Goal: Information Seeking & Learning: Learn about a topic

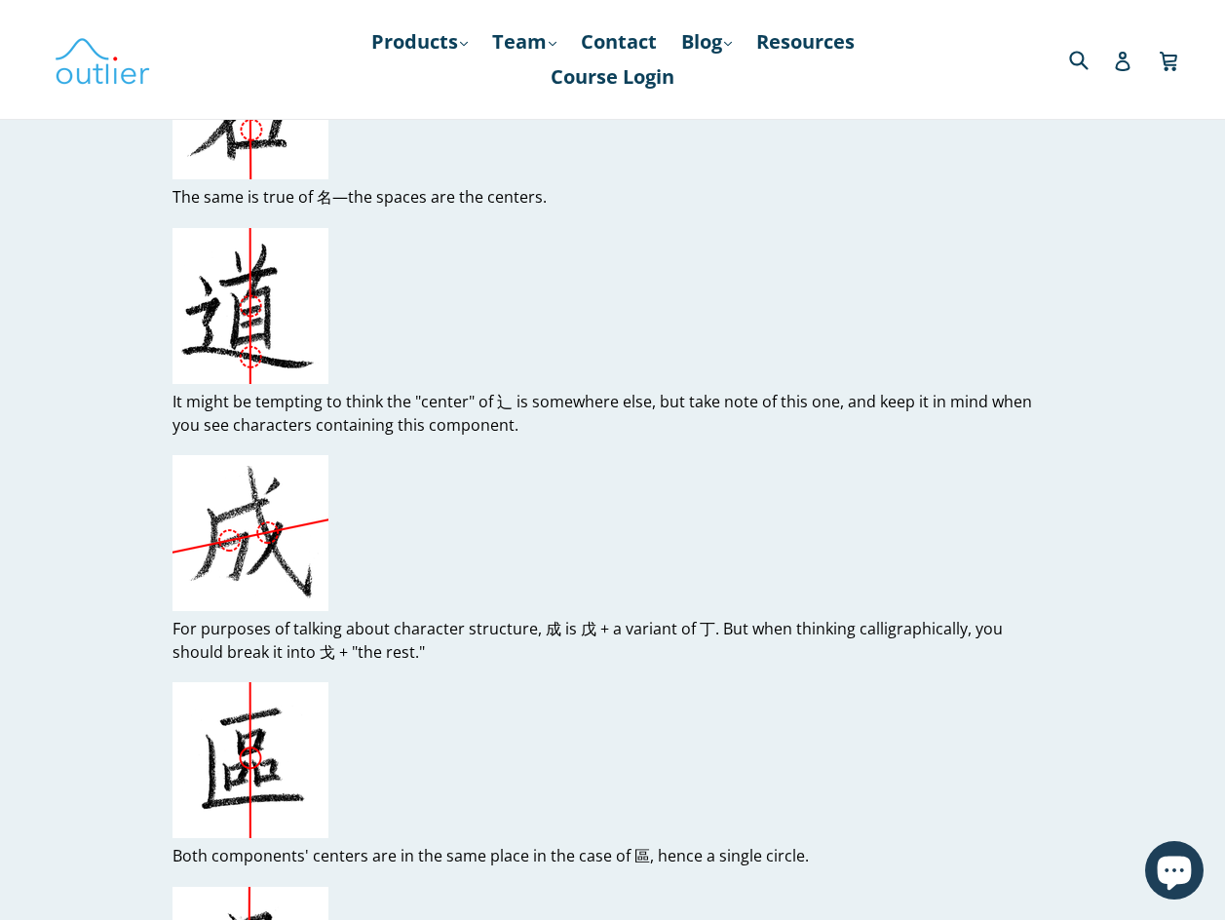
scroll to position [5457, 0]
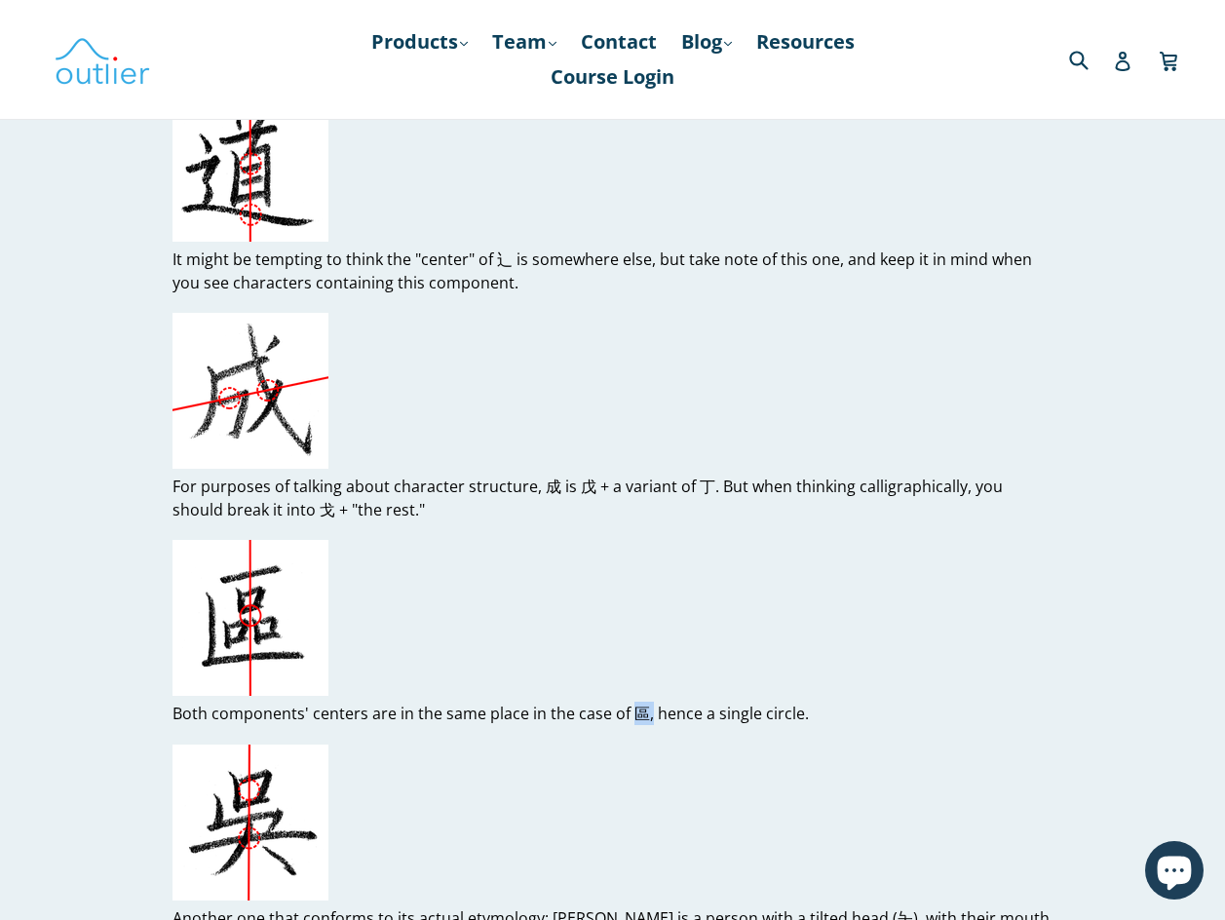
drag, startPoint x: 645, startPoint y: 689, endPoint x: 629, endPoint y: 690, distance: 15.6
click at [629, 702] on p "Both components' centers are in the same place in the case of 區, hence a single…" at bounding box center [612, 713] width 880 height 23
copy p "區,"
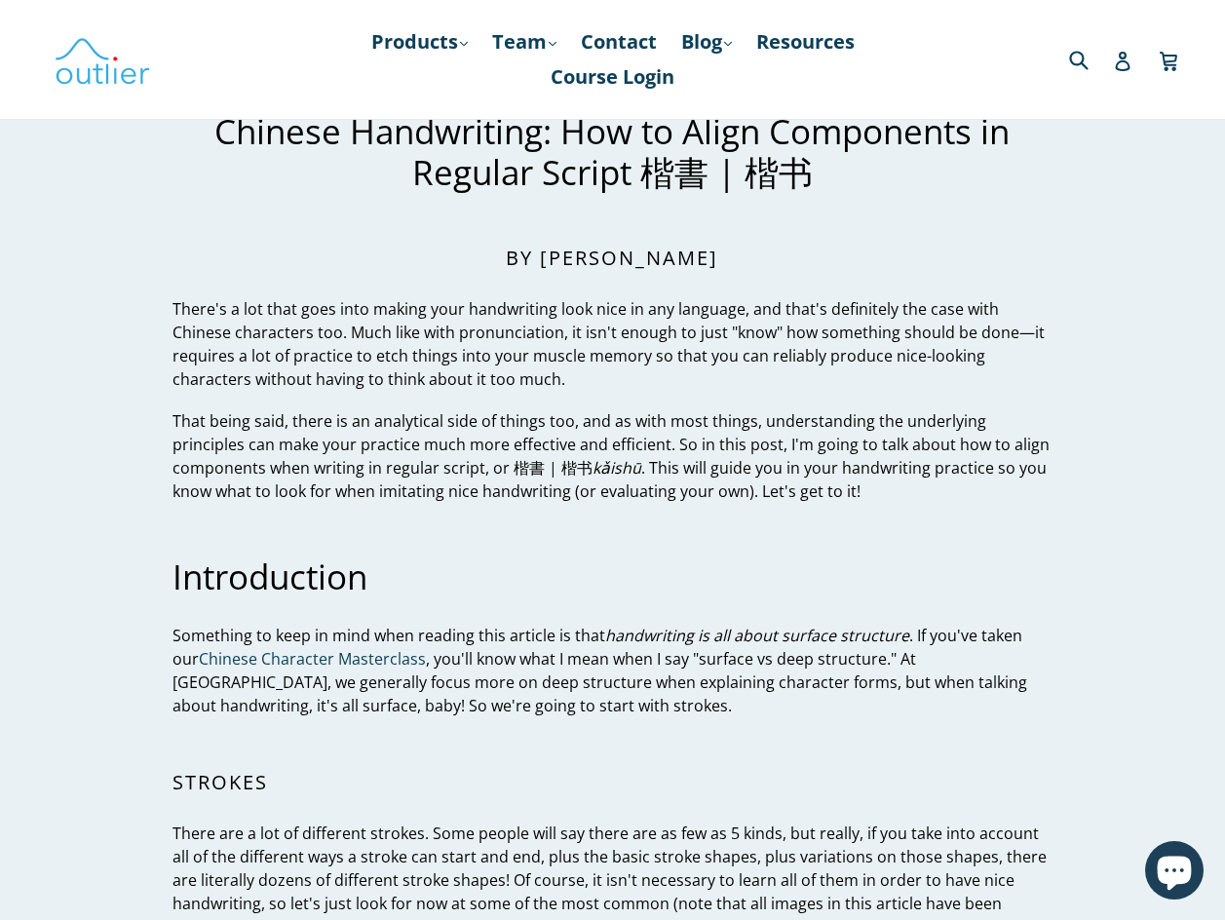
scroll to position [0, 0]
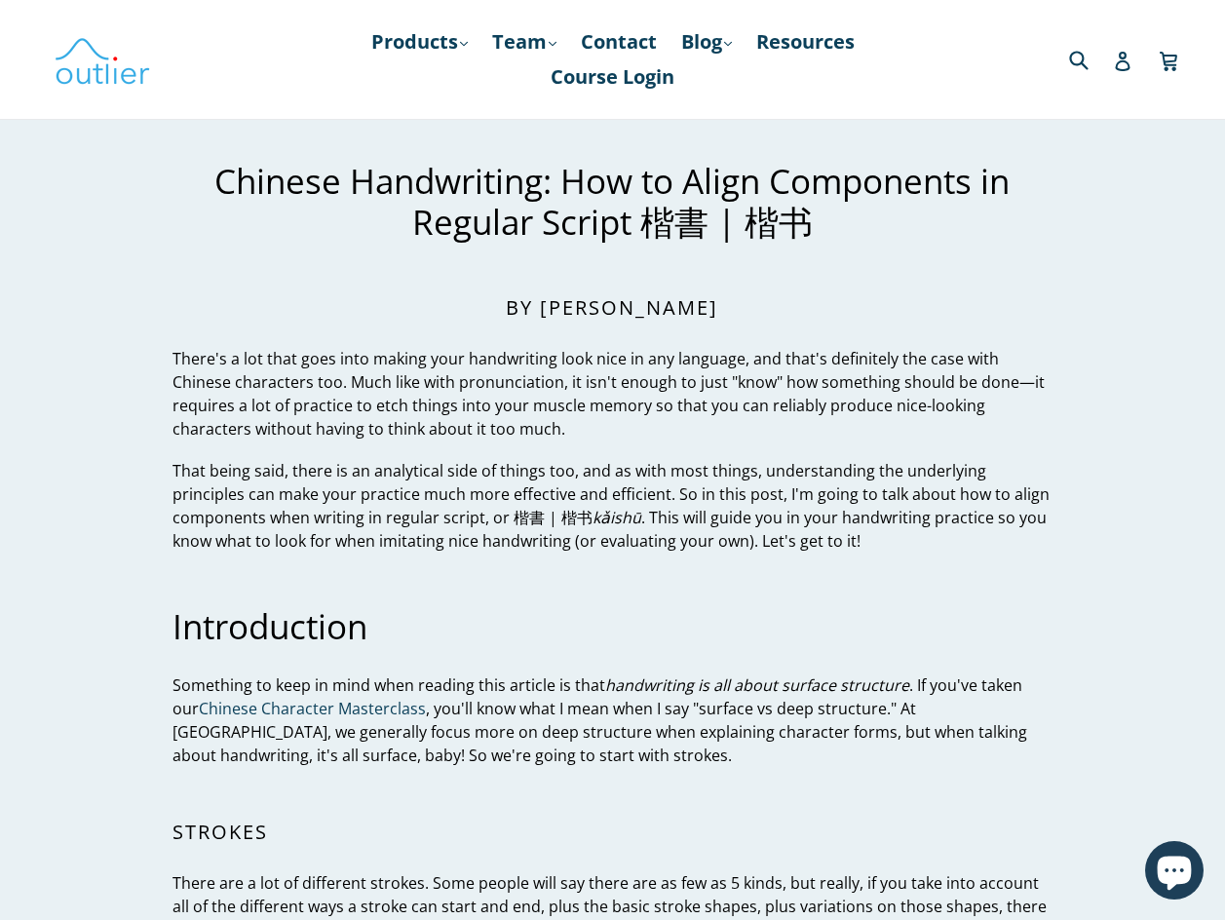
drag, startPoint x: 1238, startPoint y: 3, endPoint x: 759, endPoint y: 315, distance: 571.9
click at [759, 315] on h2 "By John Renfroe" at bounding box center [612, 307] width 880 height 23
drag, startPoint x: 1136, startPoint y: 0, endPoint x: 788, endPoint y: 113, distance: 365.8
click at [788, 113] on nav "Products .cls-1{fill:#231f20} expand Chinese Characters & Reading Mandarin Pron…" at bounding box center [612, 59] width 559 height 119
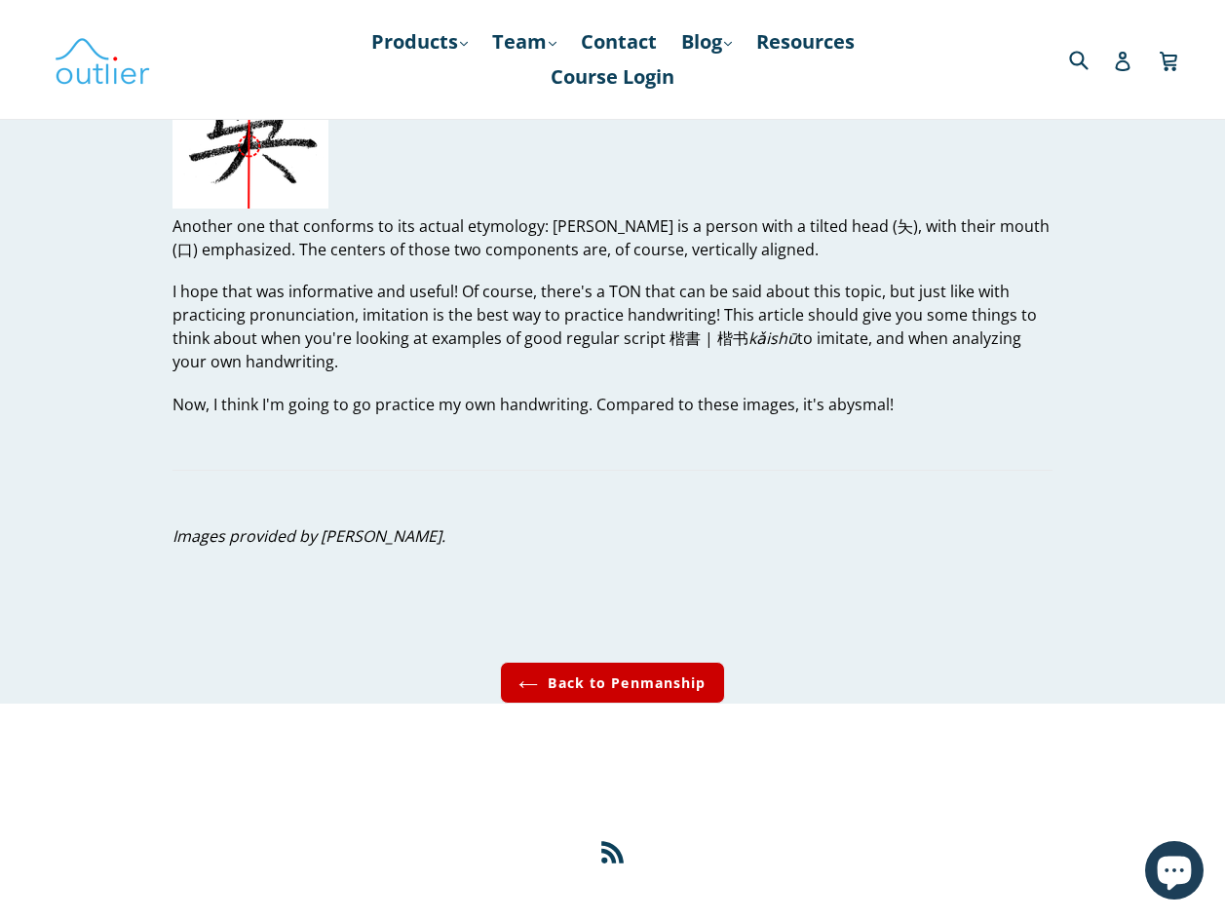
scroll to position [6215, 0]
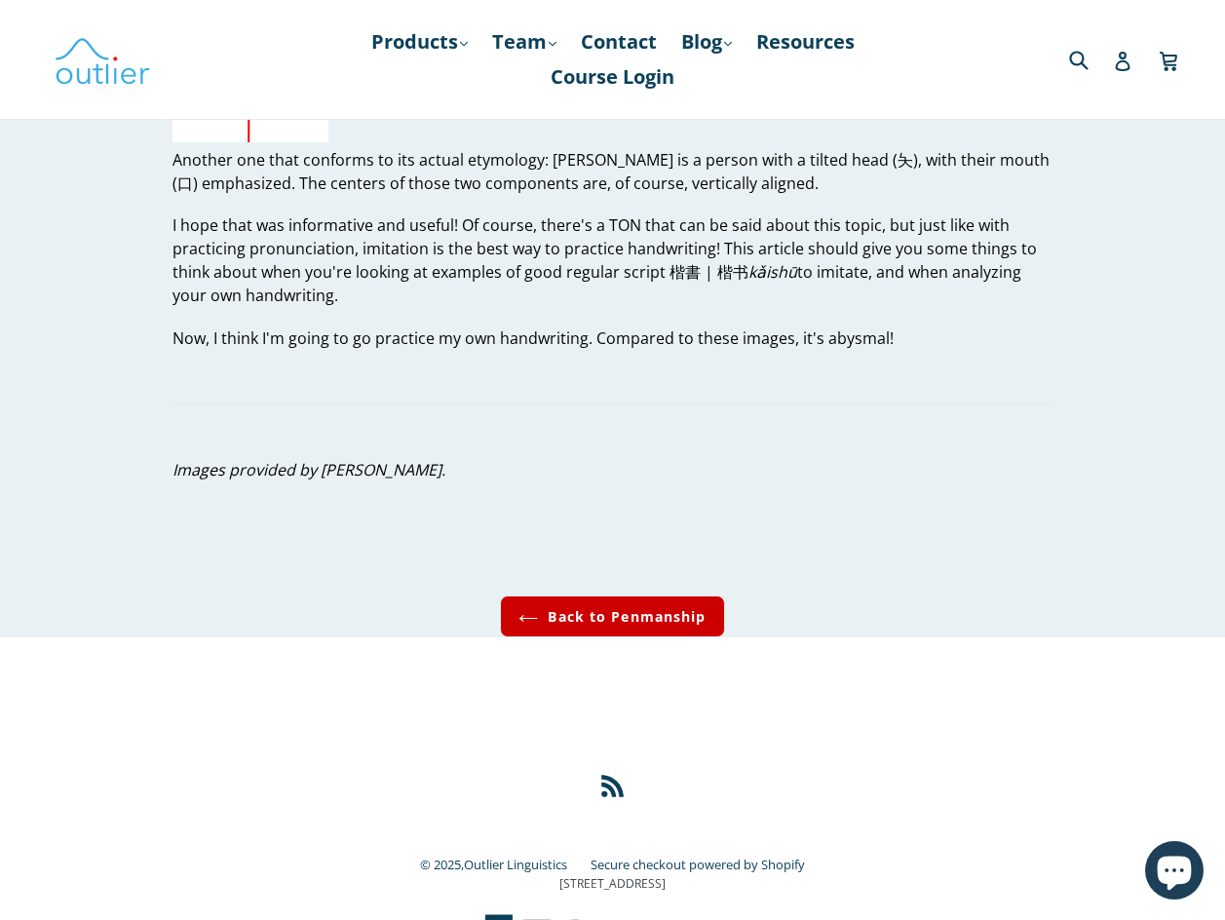
click at [630, 595] on link "Back to Penmanship" at bounding box center [612, 616] width 224 height 42
click at [633, 597] on link "Back to Penmanship" at bounding box center [612, 616] width 224 height 42
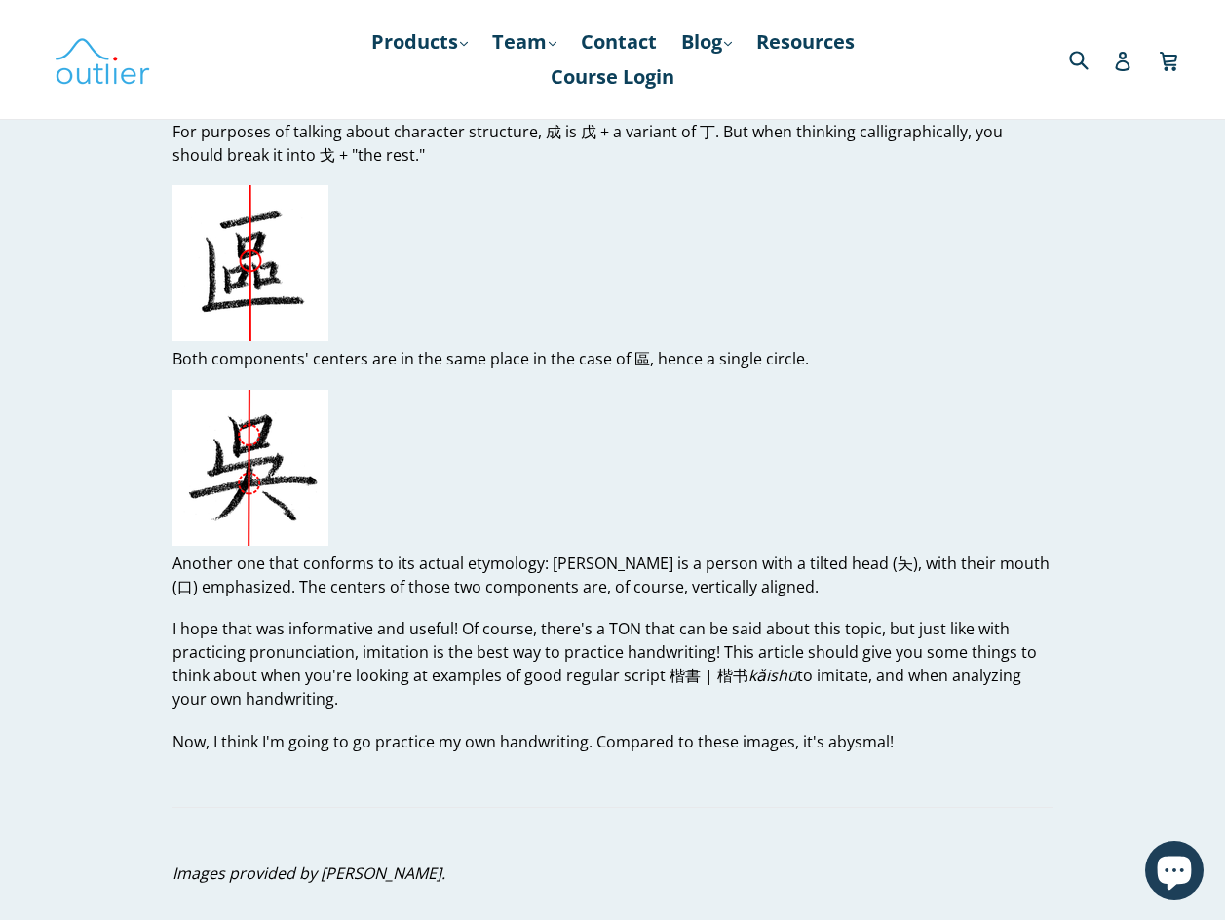
scroll to position [6117, 0]
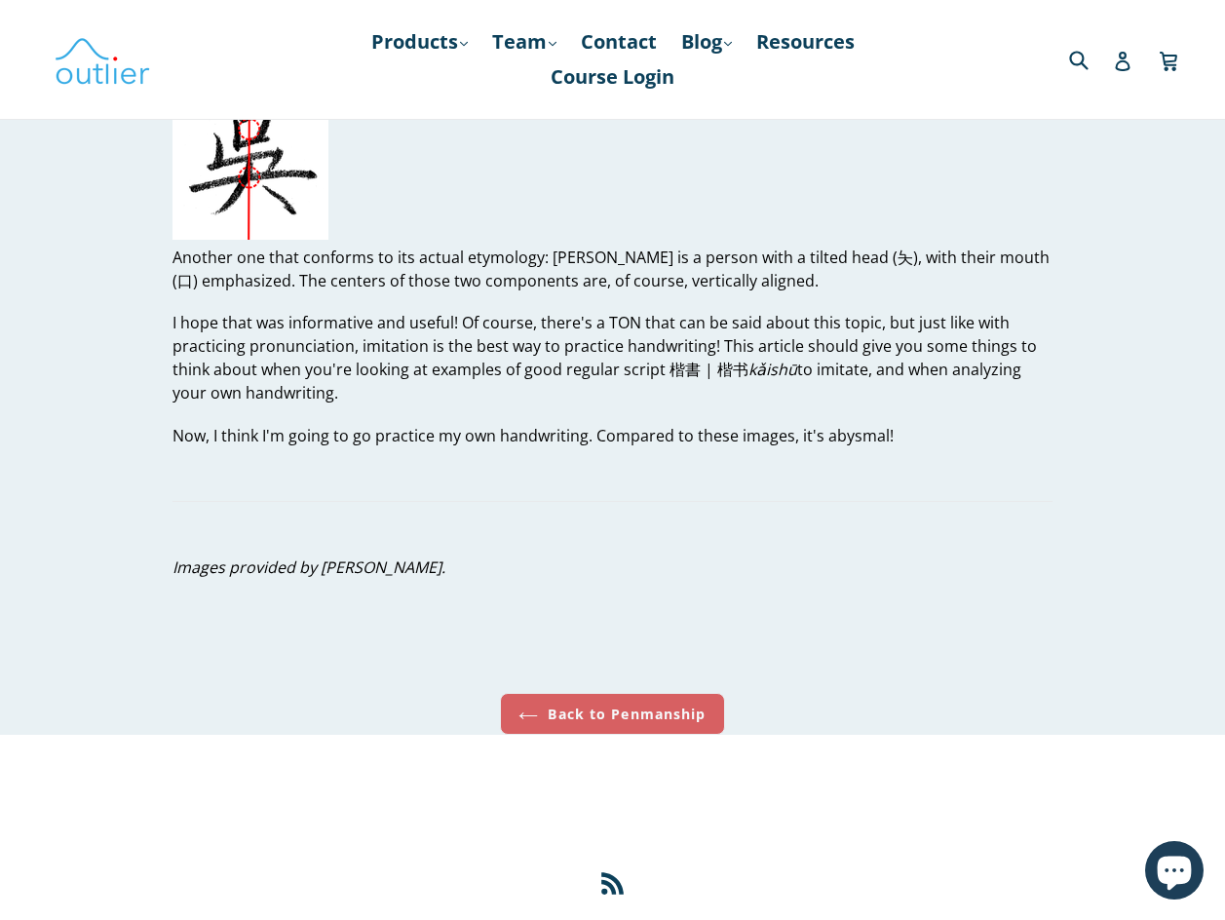
click at [615, 694] on link "Back to Penmanship" at bounding box center [612, 714] width 224 height 42
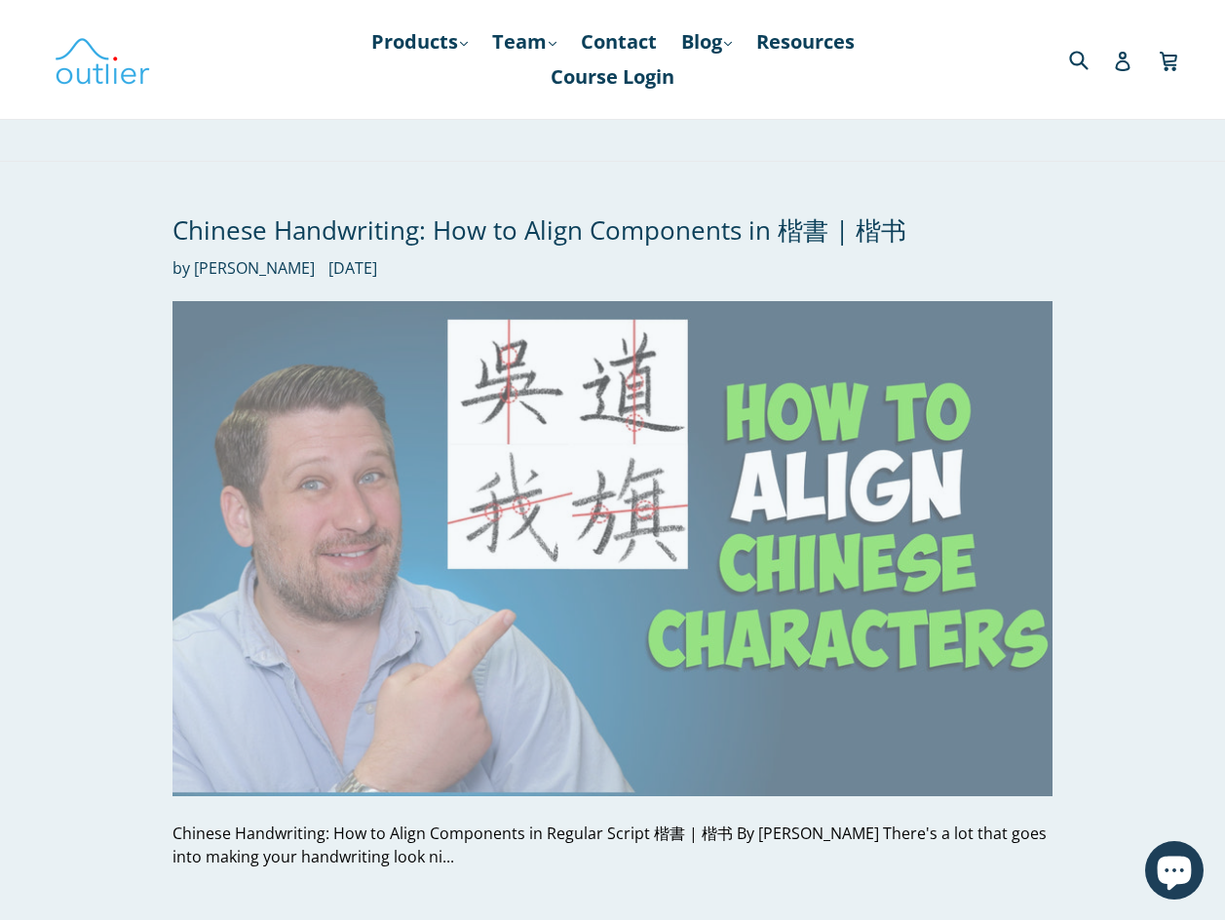
click at [603, 523] on img at bounding box center [612, 548] width 880 height 495
